Goal: Task Accomplishment & Management: Use online tool/utility

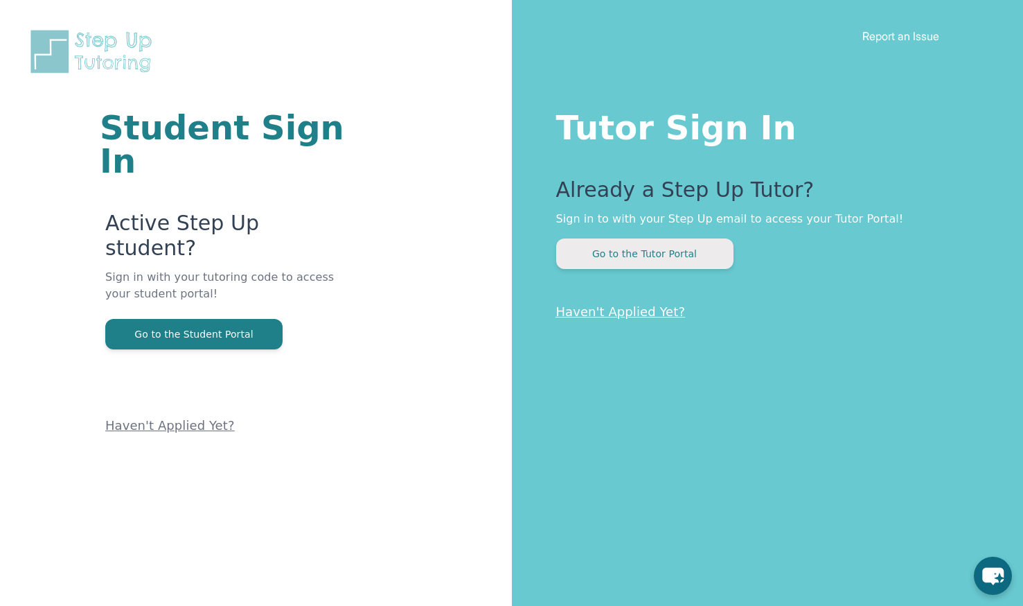
click at [617, 264] on button "Go to the Tutor Portal" at bounding box center [644, 253] width 177 height 30
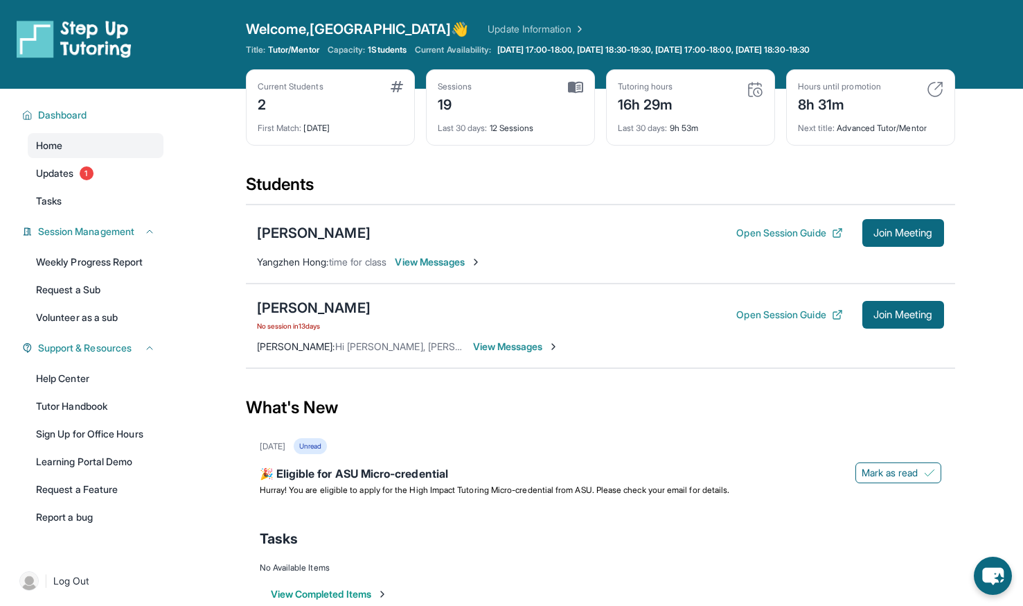
click at [685, 128] on div "Last 30 days : 9h 53m" at bounding box center [691, 123] width 146 height 19
drag, startPoint x: 685, startPoint y: 128, endPoint x: 610, endPoint y: 192, distance: 98.3
click at [610, 192] on div "Students" at bounding box center [601, 188] width 710 height 30
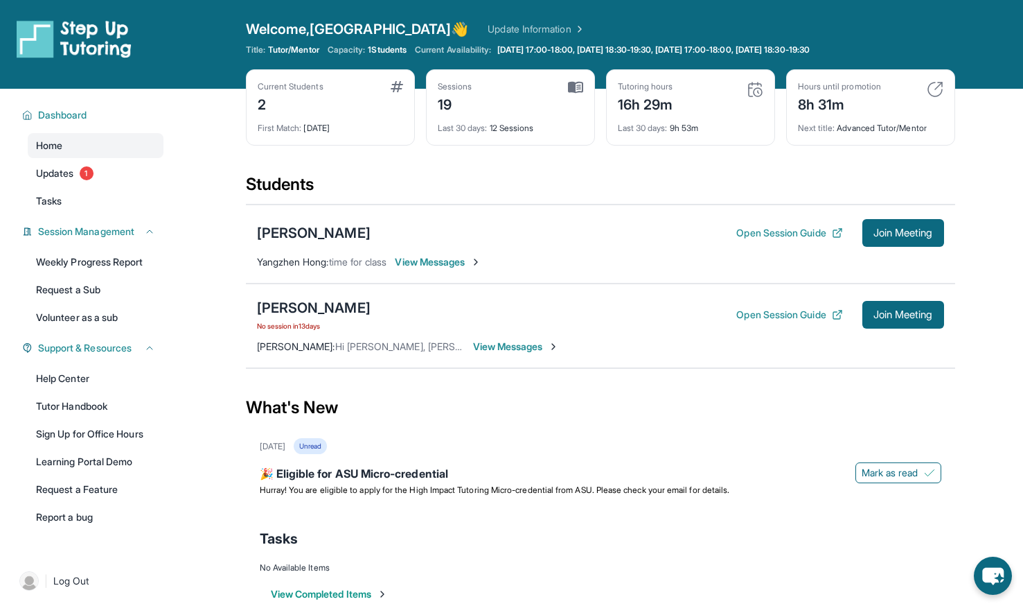
click at [442, 103] on div "19" at bounding box center [455, 103] width 35 height 22
drag, startPoint x: 442, startPoint y: 103, endPoint x: 523, endPoint y: 173, distance: 107.1
click at [523, 173] on div "Current Students 2 First Match : [DATE] Sessions 19 Last 30 days : 12 Sessions …" at bounding box center [601, 121] width 710 height 104
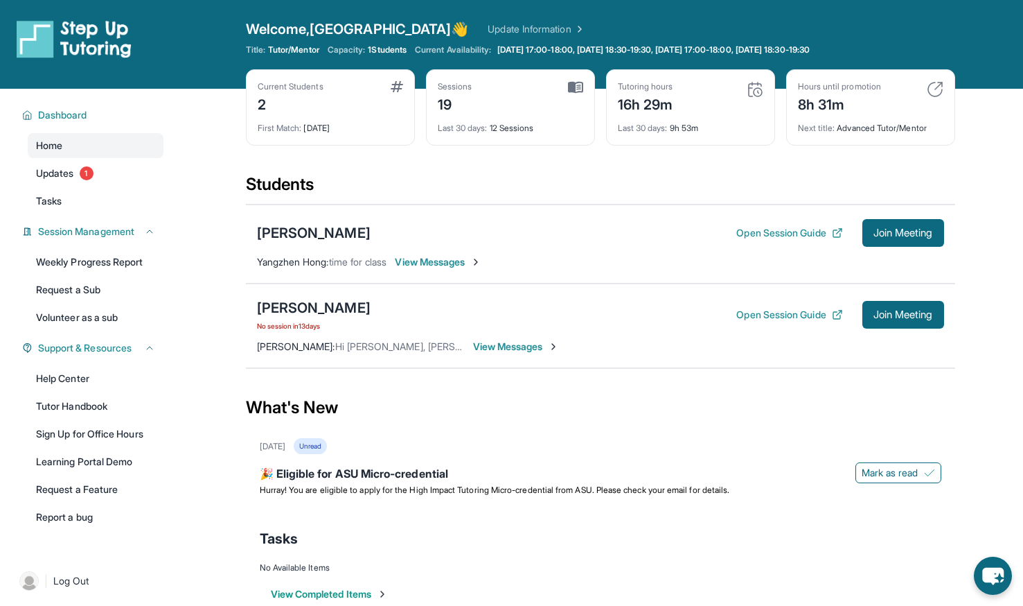
click at [634, 107] on div "16h 29m" at bounding box center [645, 103] width 55 height 22
drag, startPoint x: 634, startPoint y: 107, endPoint x: 560, endPoint y: 168, distance: 95.6
click at [560, 168] on div "Current Students 2 First Match : [DATE] Sessions 19 Last 30 days : 12 Sessions …" at bounding box center [601, 121] width 710 height 104
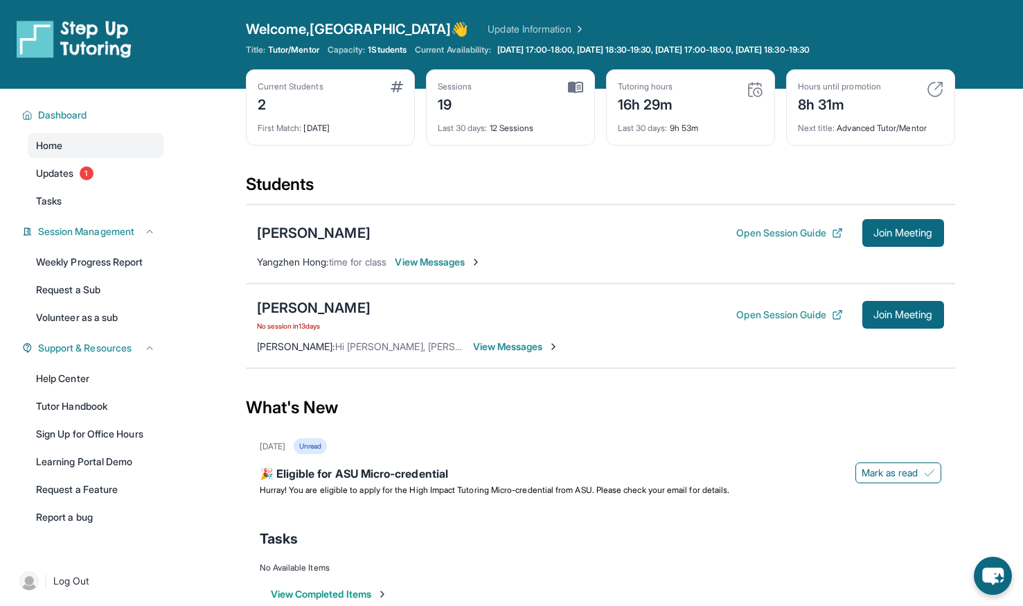
click at [658, 110] on div "16h 29m" at bounding box center [645, 103] width 55 height 22
click at [446, 100] on div "19" at bounding box center [455, 103] width 35 height 22
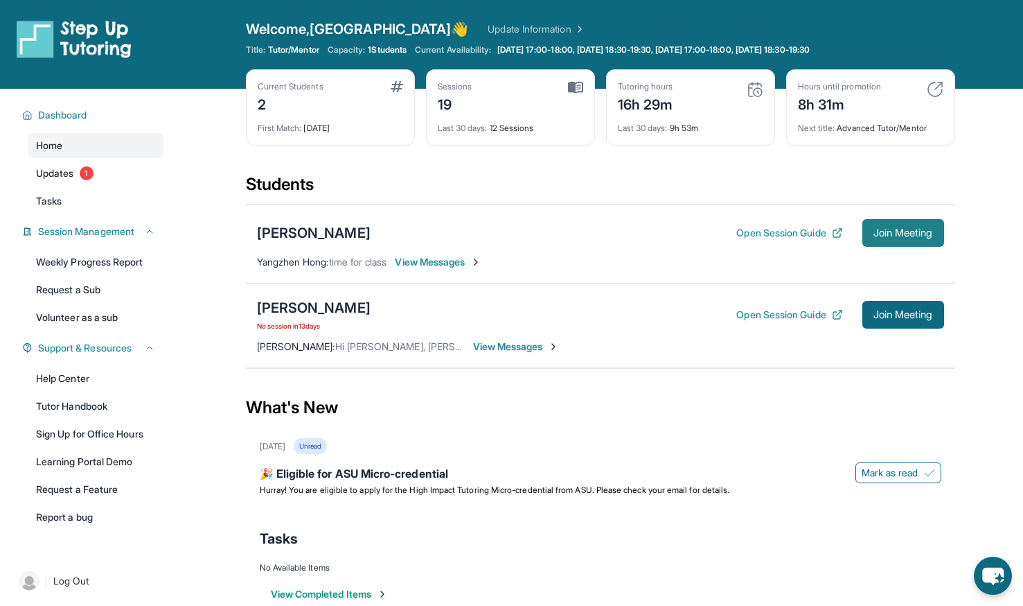
click at [900, 236] on span "Join Meeting" at bounding box center [904, 233] width 60 height 8
